Goal: Information Seeking & Learning: Understand process/instructions

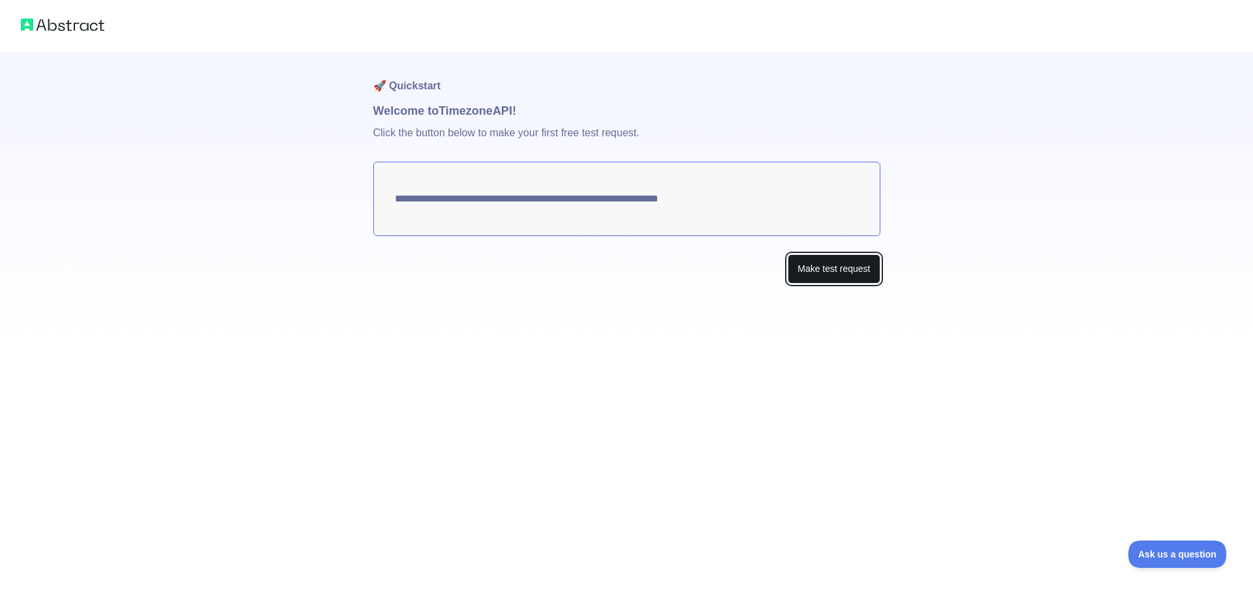
click at [837, 265] on button "Make test request" at bounding box center [834, 268] width 92 height 29
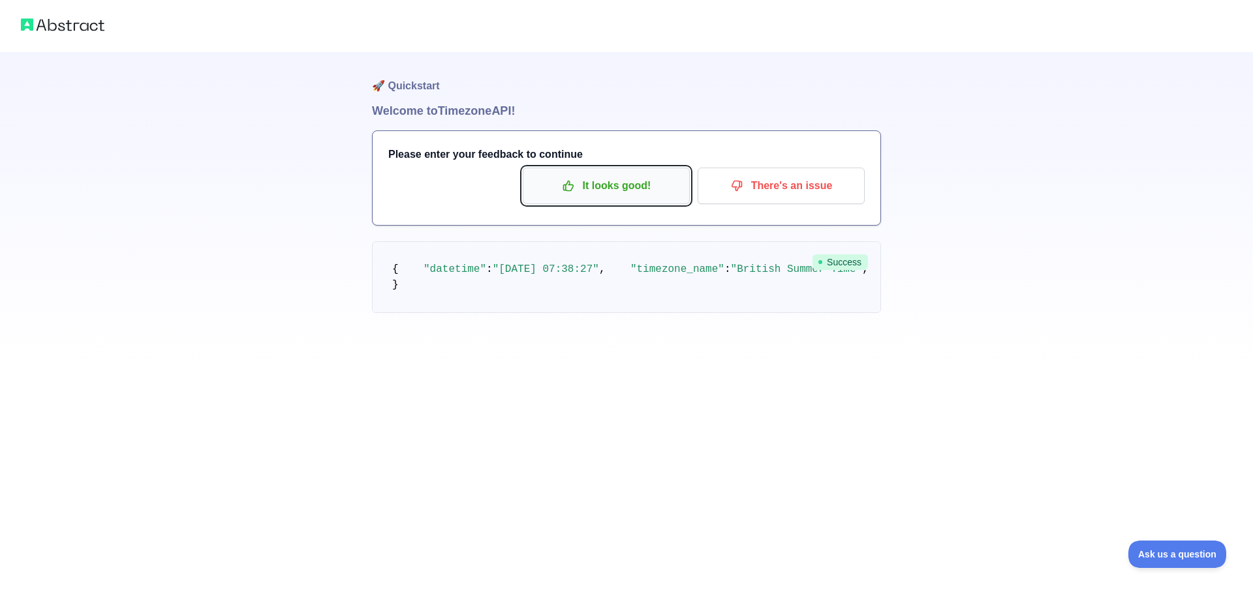
click at [632, 188] on p "It looks good!" at bounding box center [605, 186] width 147 height 22
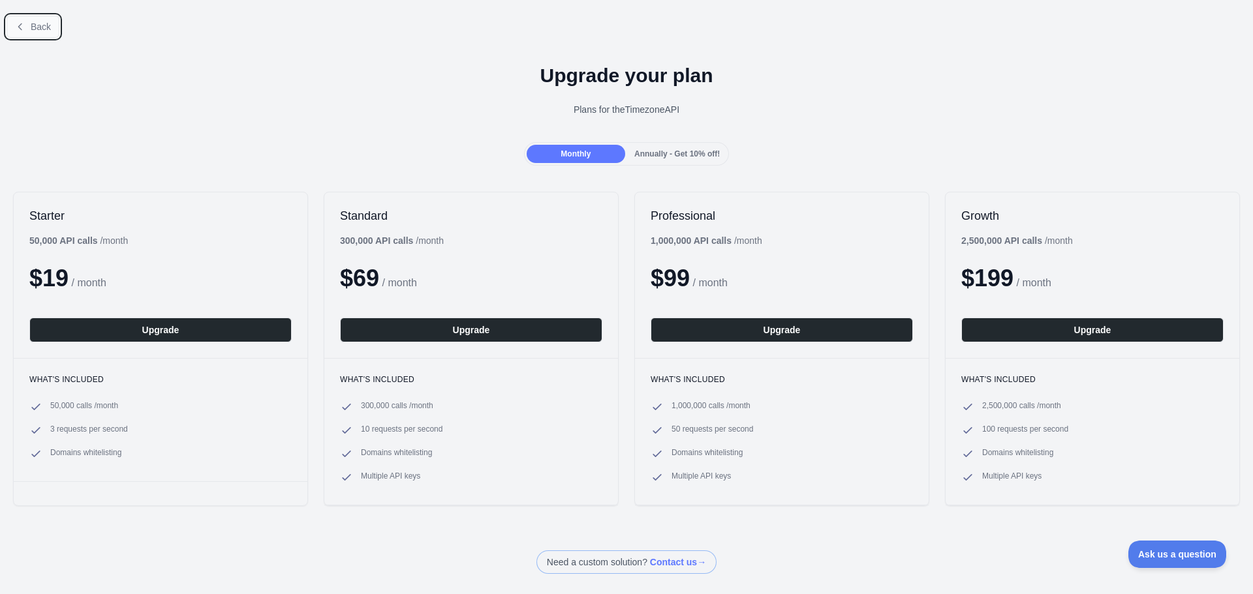
click at [50, 27] on button "Back" at bounding box center [33, 27] width 53 height 22
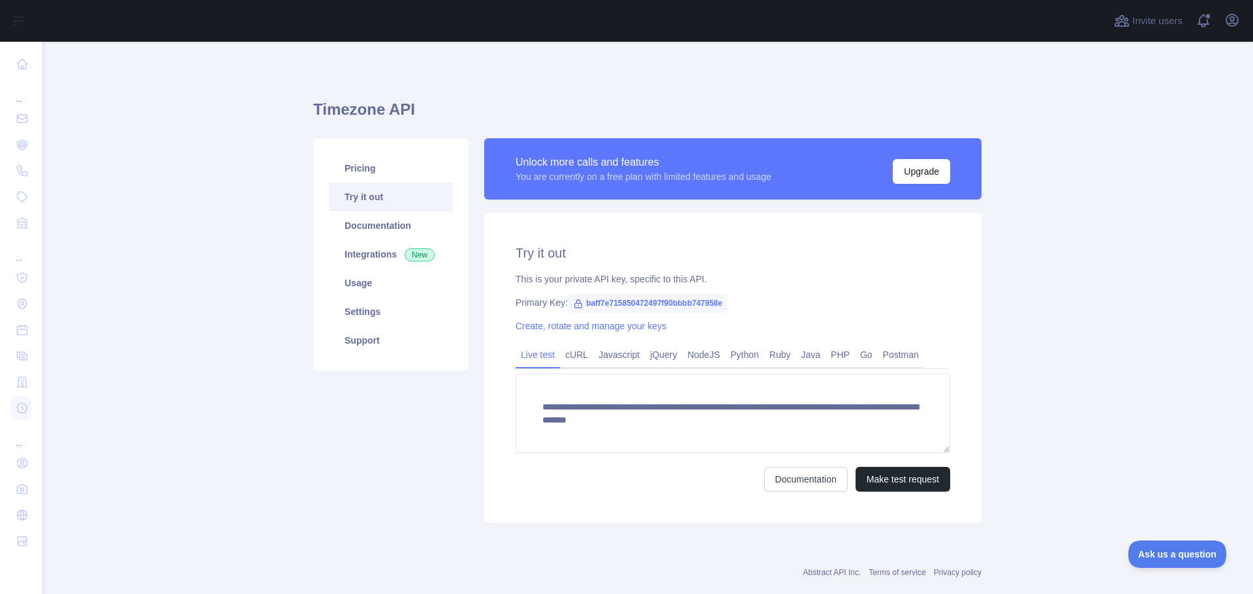
scroll to position [25, 0]
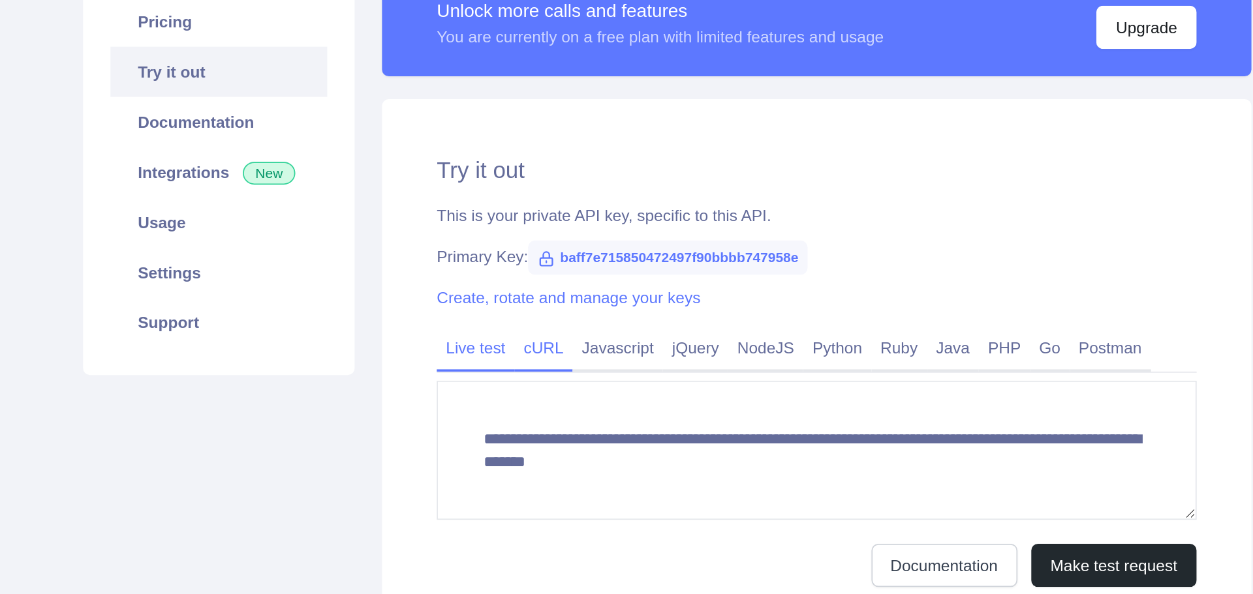
click at [579, 328] on link "cURL" at bounding box center [576, 329] width 33 height 21
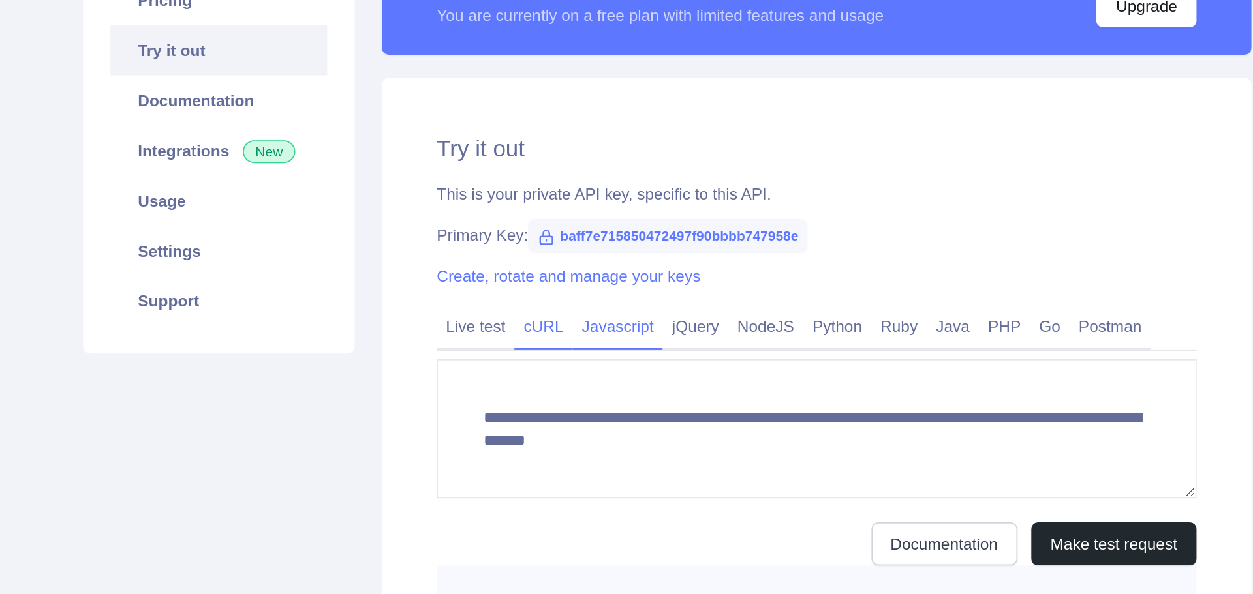
scroll to position [13, 0]
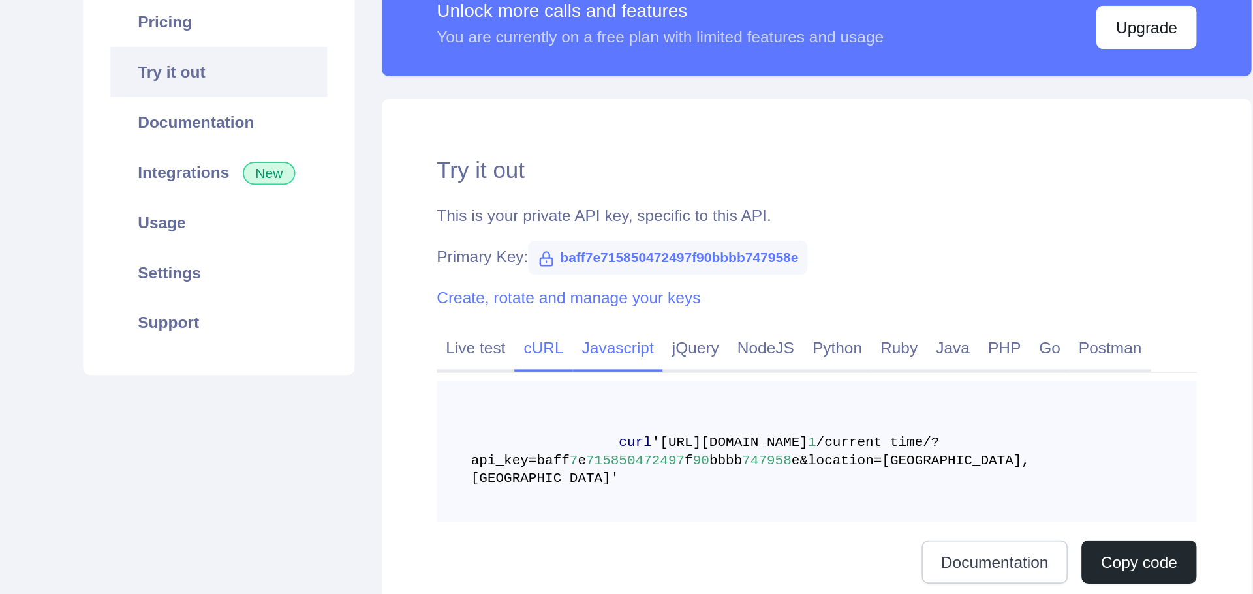
click at [600, 339] on link "Javascript" at bounding box center [619, 341] width 52 height 21
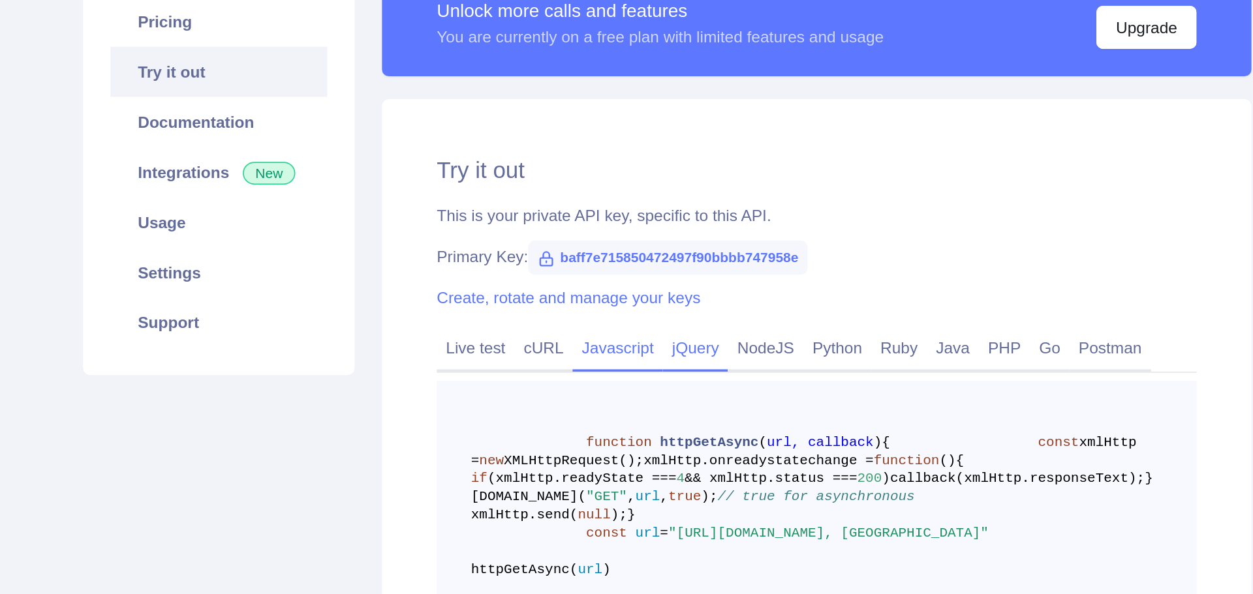
click at [660, 333] on link "jQuery" at bounding box center [663, 341] width 37 height 21
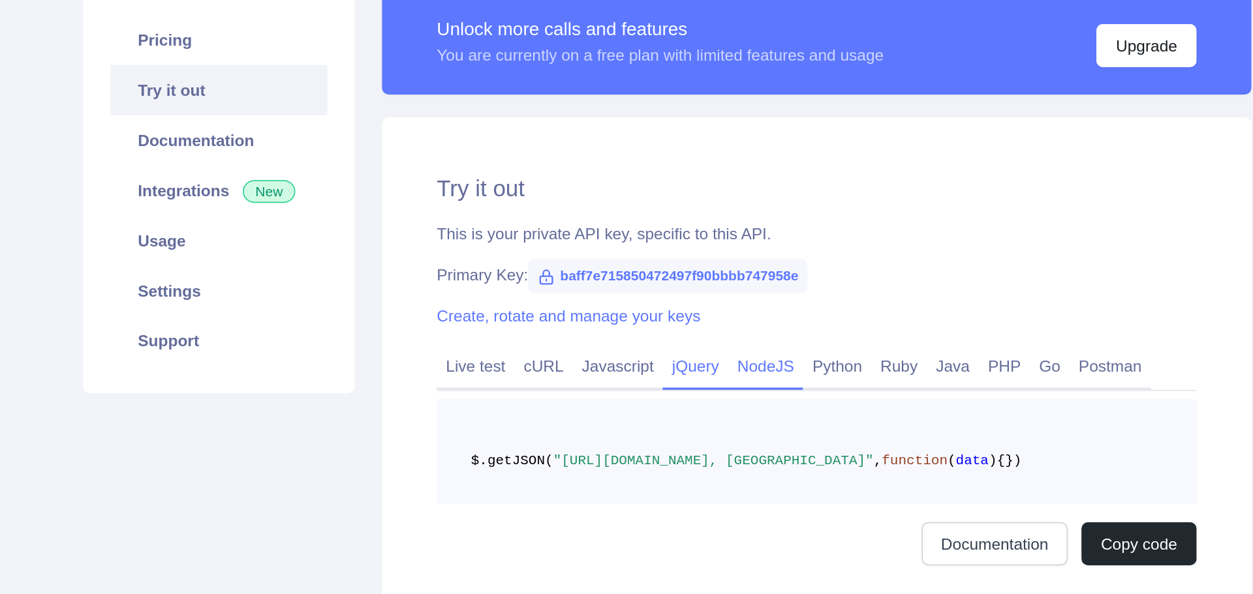
click at [694, 342] on link "NodeJS" at bounding box center [703, 352] width 43 height 21
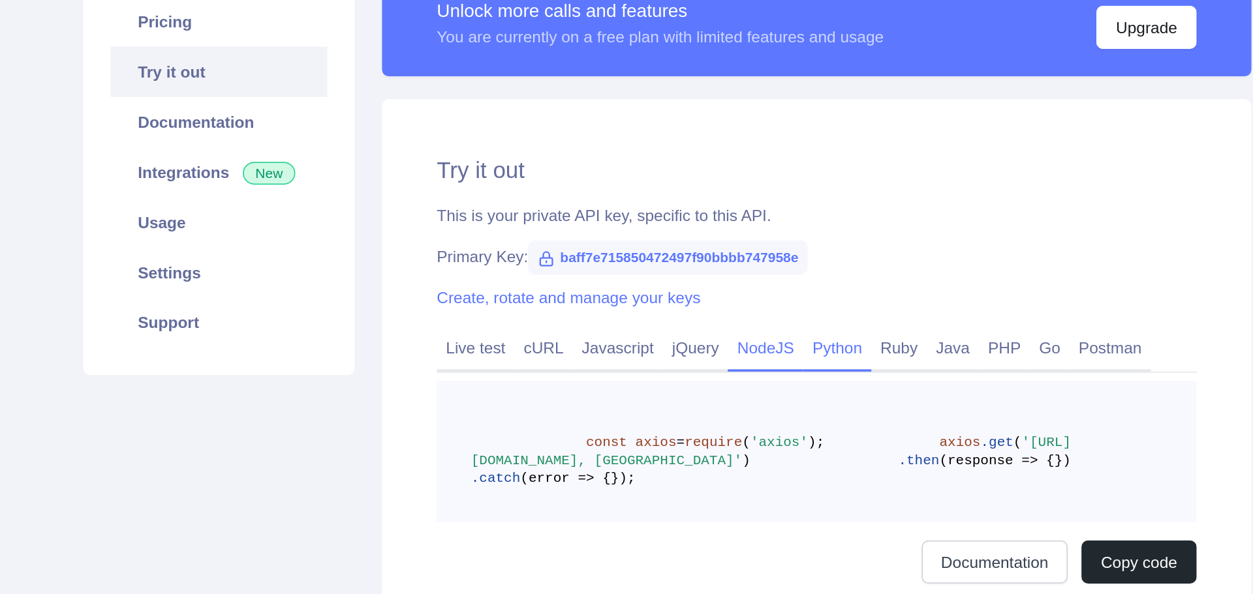
click at [754, 337] on link "Python" at bounding box center [744, 341] width 39 height 21
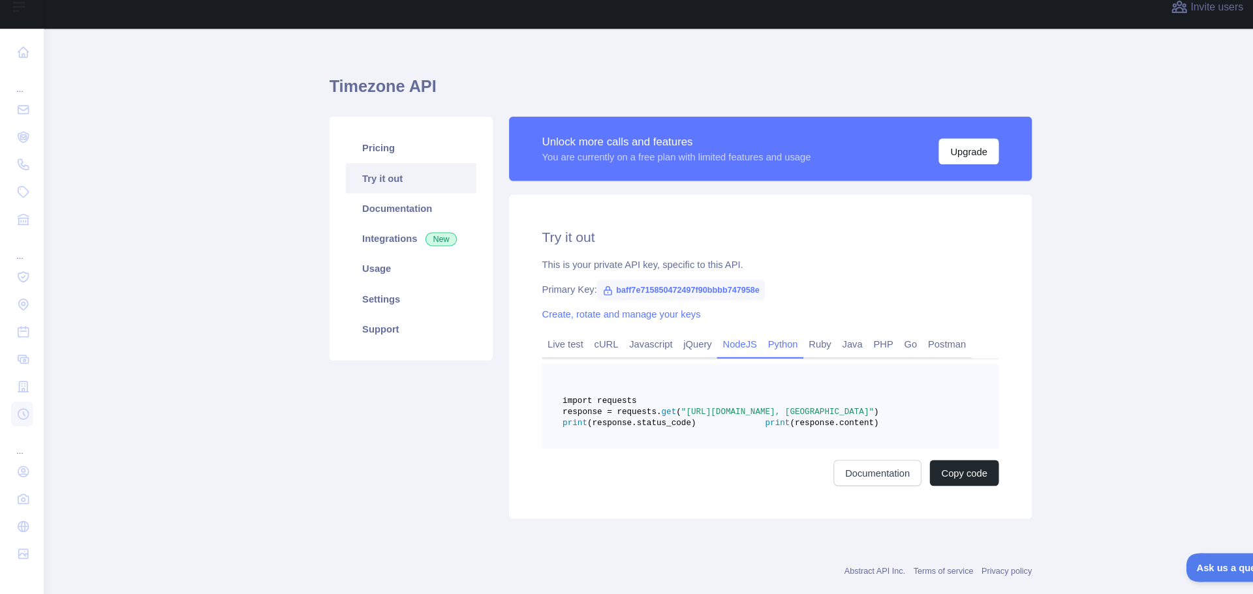
click at [699, 341] on link "NodeJS" at bounding box center [703, 341] width 43 height 21
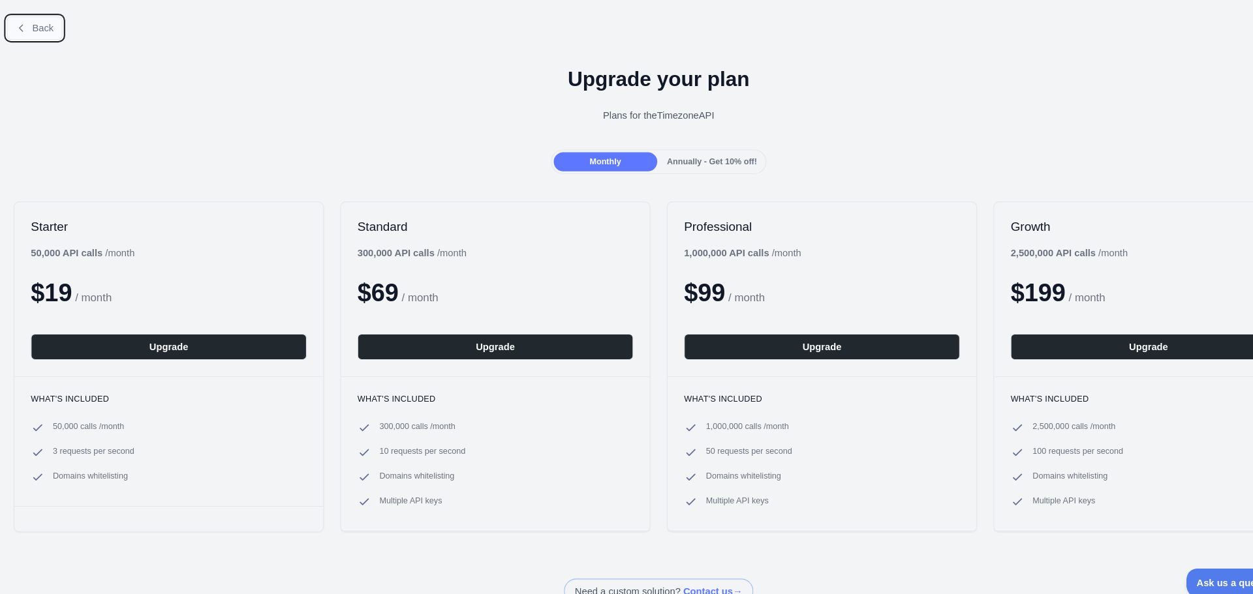
click at [43, 25] on span "Back" at bounding box center [41, 27] width 20 height 10
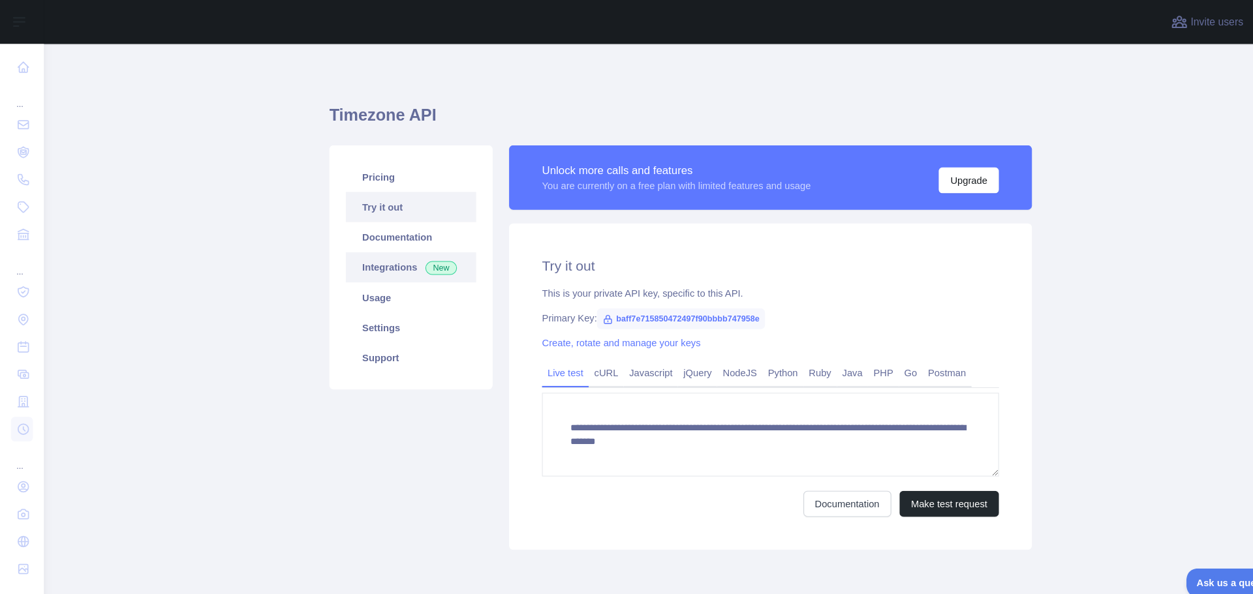
click at [369, 247] on link "Integrations New" at bounding box center [391, 254] width 124 height 29
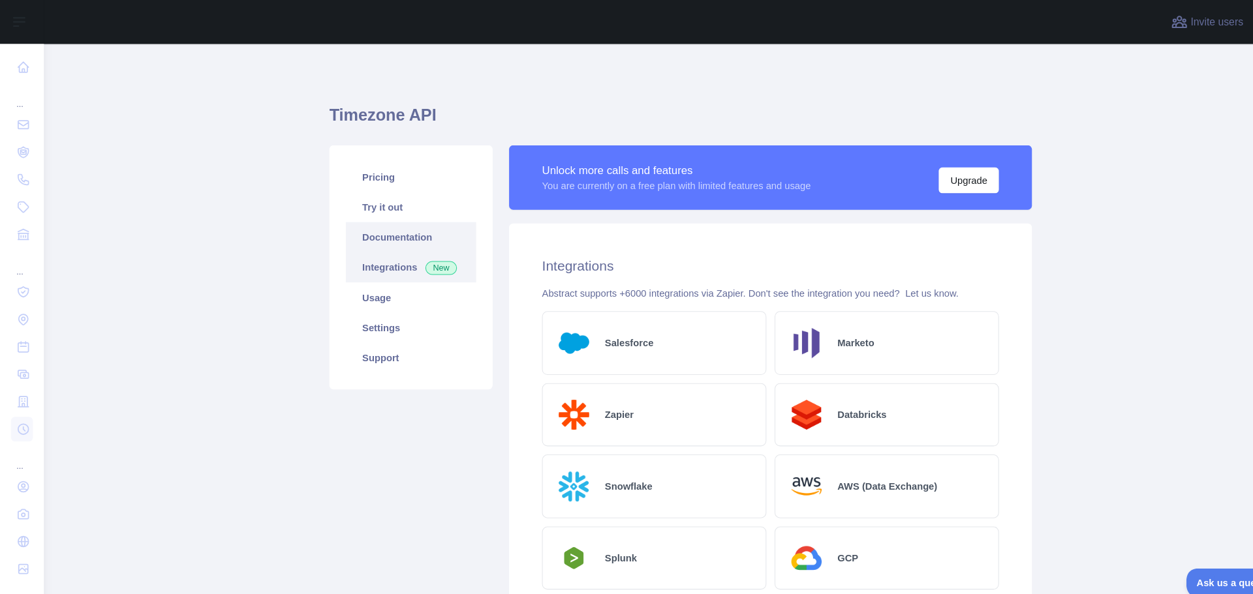
click at [384, 213] on link "Documentation" at bounding box center [391, 225] width 124 height 29
click at [366, 205] on link "Try it out" at bounding box center [391, 197] width 124 height 29
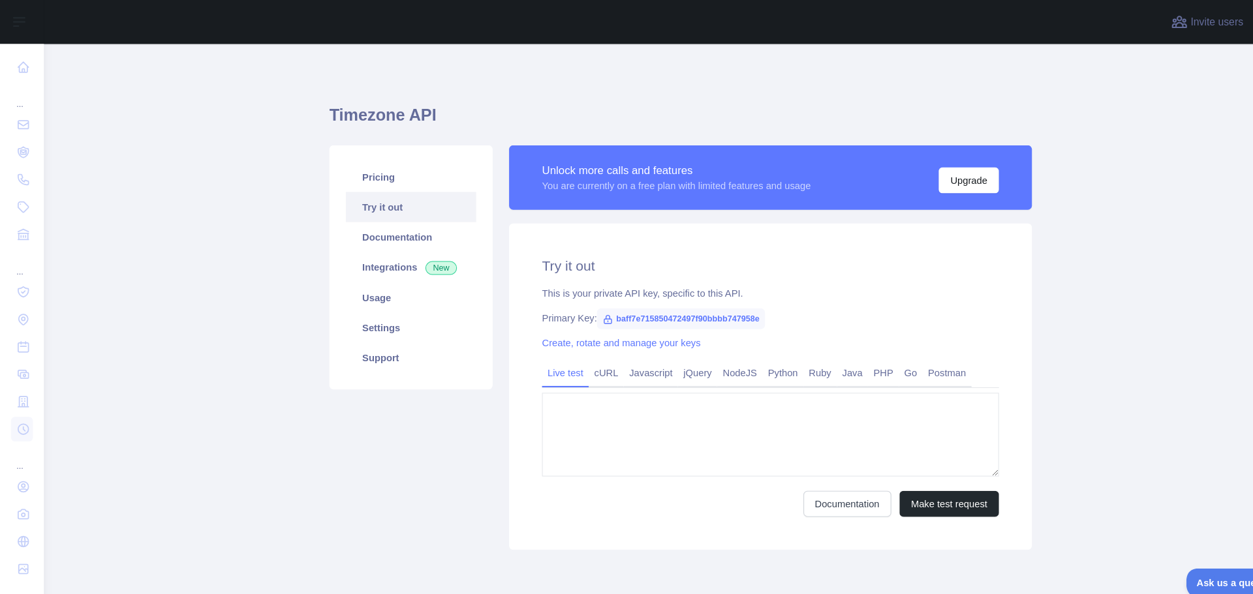
type textarea "**********"
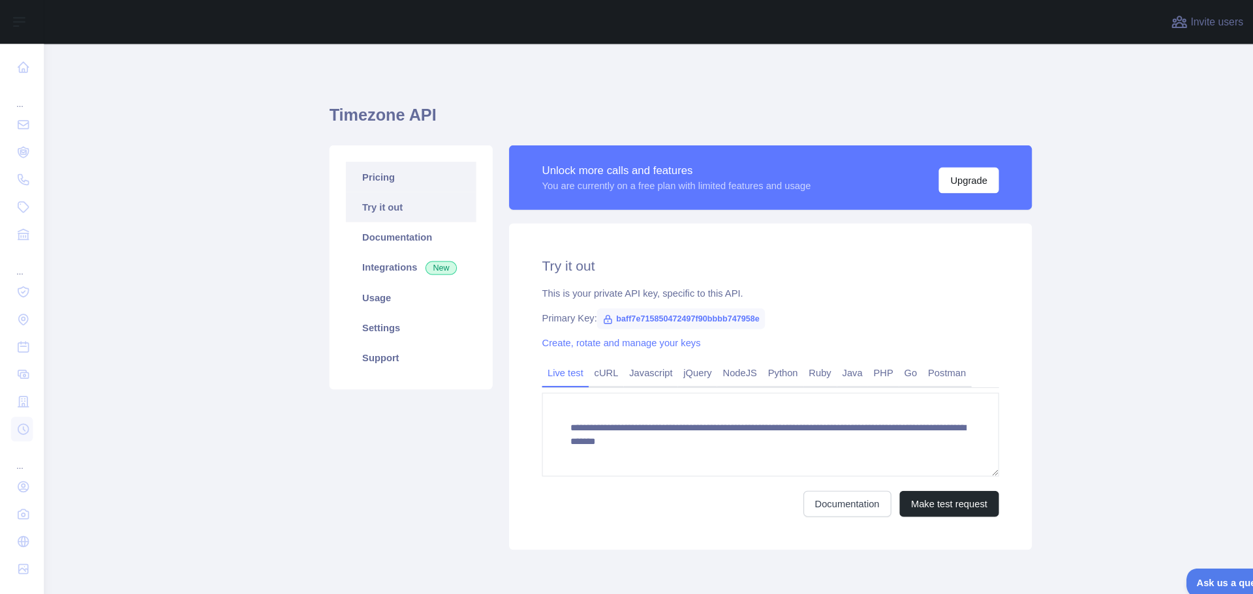
click at [350, 157] on link "Pricing" at bounding box center [391, 168] width 124 height 29
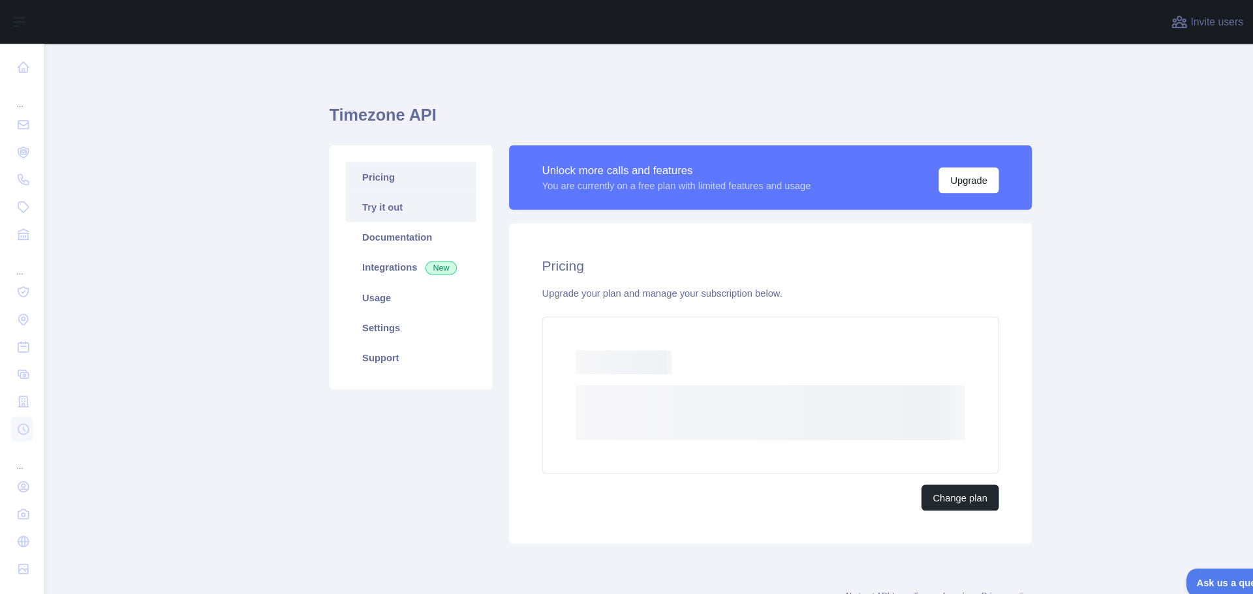
click at [378, 189] on link "Try it out" at bounding box center [391, 197] width 124 height 29
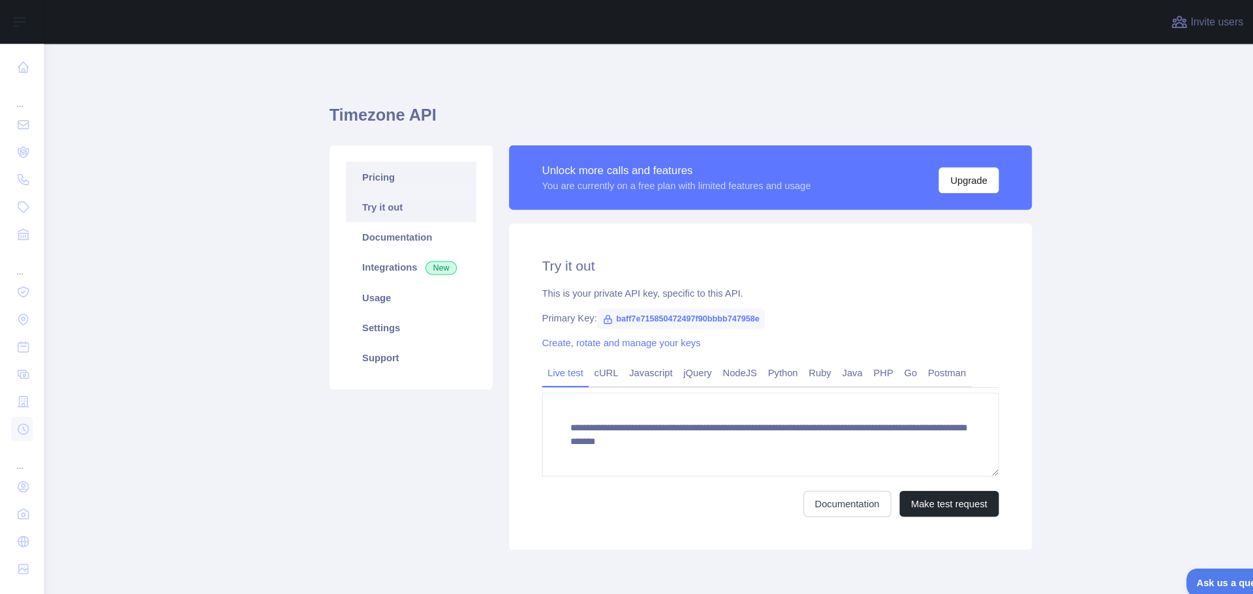
click at [377, 162] on link "Pricing" at bounding box center [391, 168] width 124 height 29
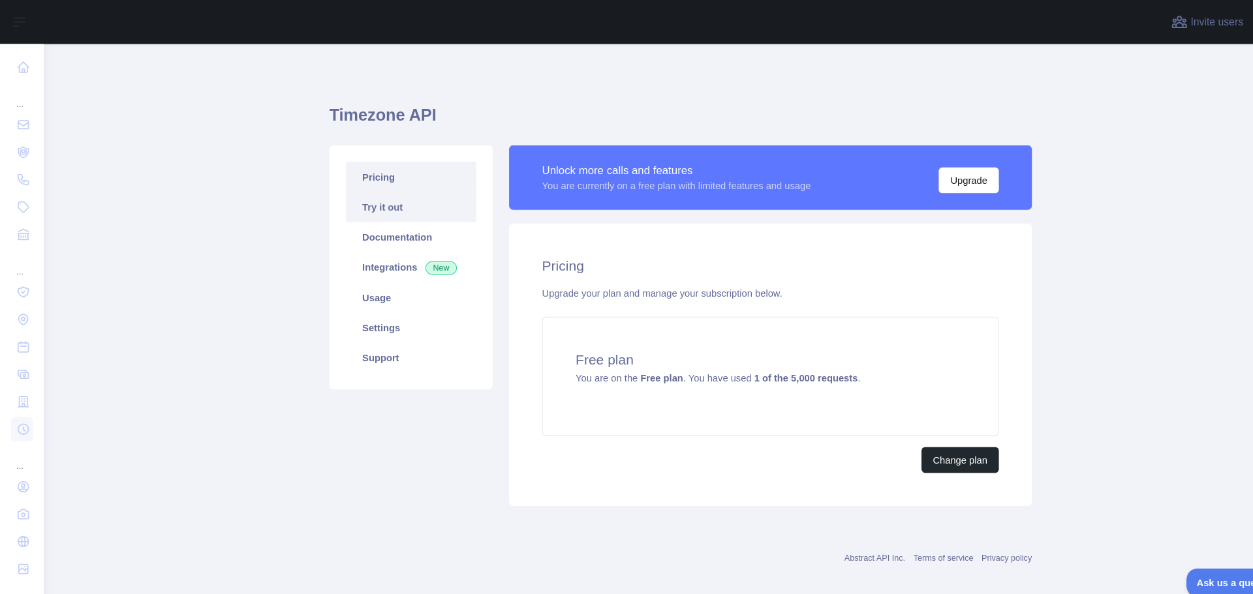
click at [371, 185] on link "Try it out" at bounding box center [391, 197] width 124 height 29
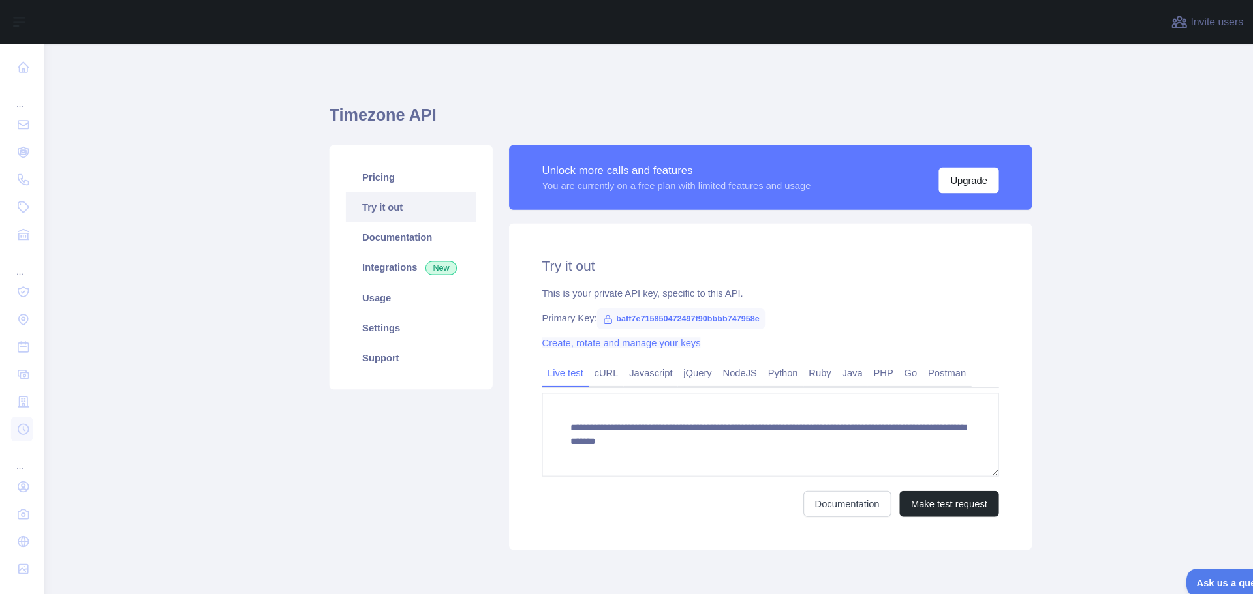
click at [608, 328] on link "Create, rotate and manage your keys" at bounding box center [590, 326] width 151 height 10
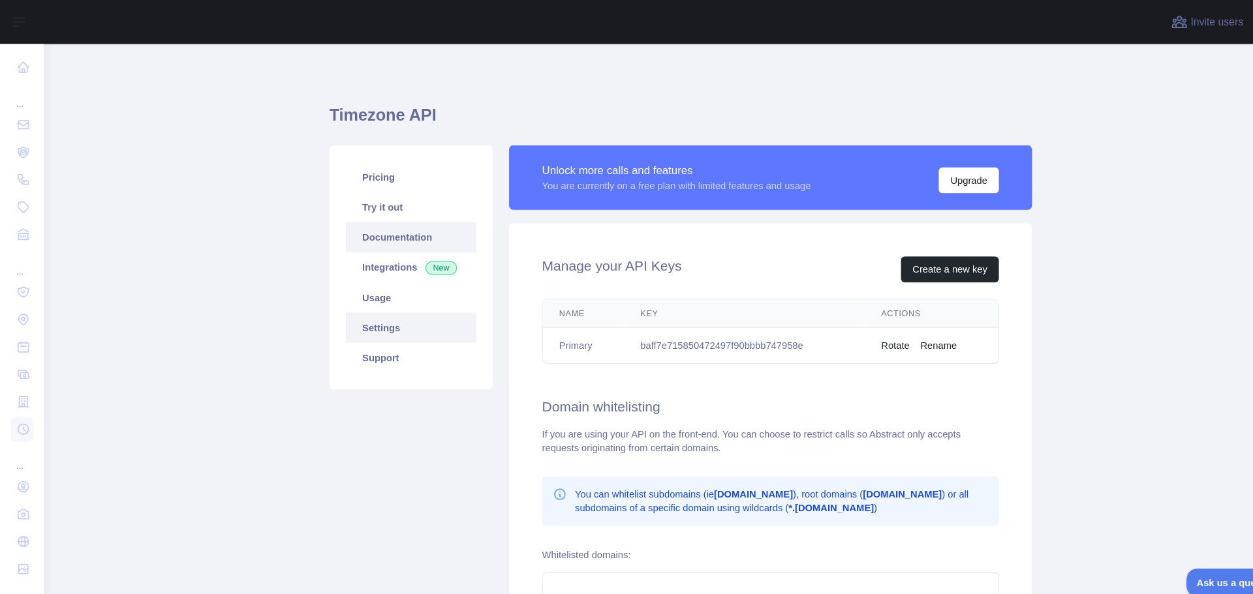
click at [375, 223] on link "Documentation" at bounding box center [391, 225] width 124 height 29
drag, startPoint x: 604, startPoint y: 329, endPoint x: 763, endPoint y: 329, distance: 159.2
click at [763, 329] on td "baff7e715850472497f90bbbb747958e" at bounding box center [707, 329] width 229 height 35
copy td "baff7e715850472497f90bbbb747958e"
